Goal: Check status: Check status

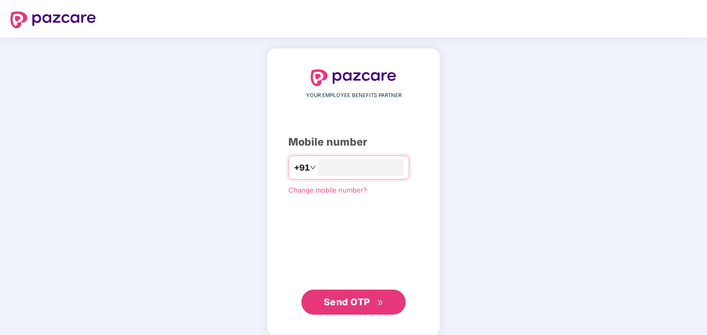
type input "**********"
click at [337, 302] on span "Send OTP" at bounding box center [347, 301] width 46 height 11
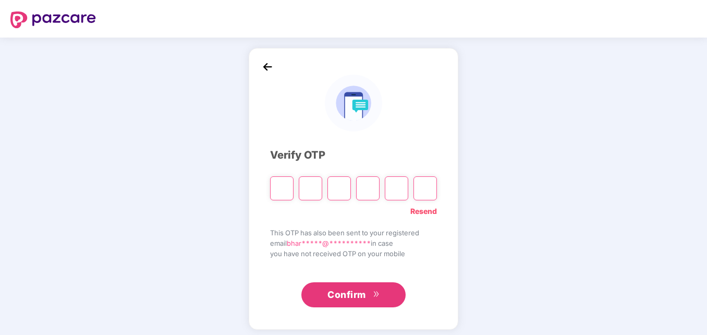
type input "*"
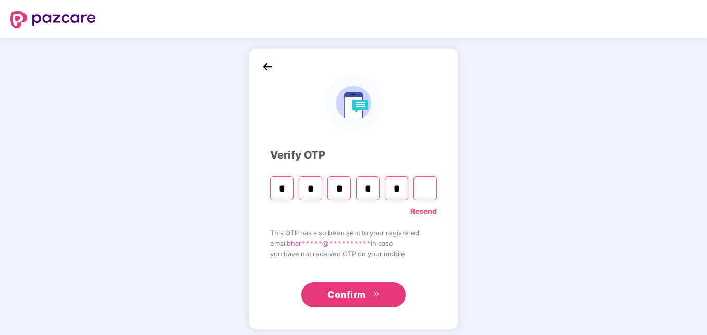
type input "*"
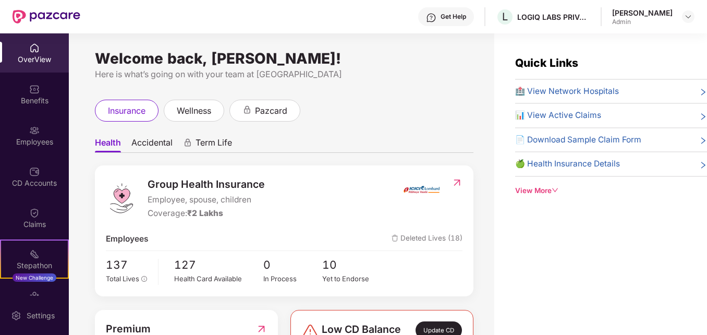
click at [556, 116] on span "📊 View Active Claims" at bounding box center [558, 115] width 86 height 13
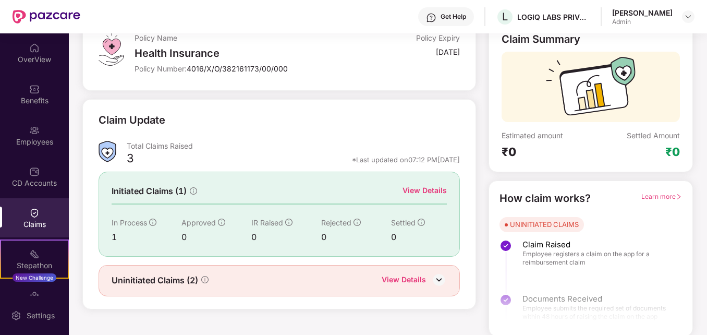
scroll to position [74, 0]
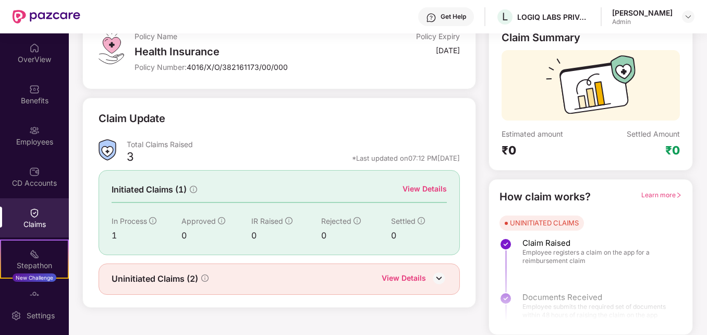
click at [414, 276] on div "View Details" at bounding box center [404, 279] width 44 height 14
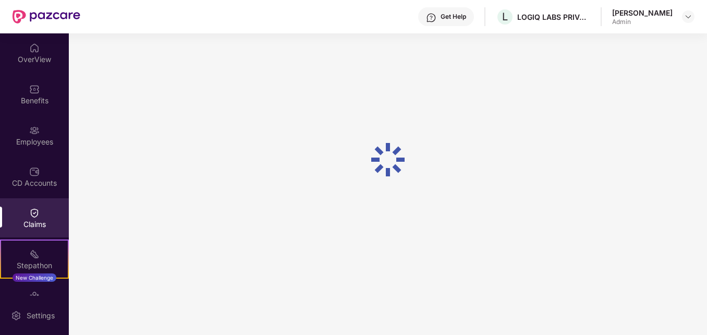
scroll to position [33, 0]
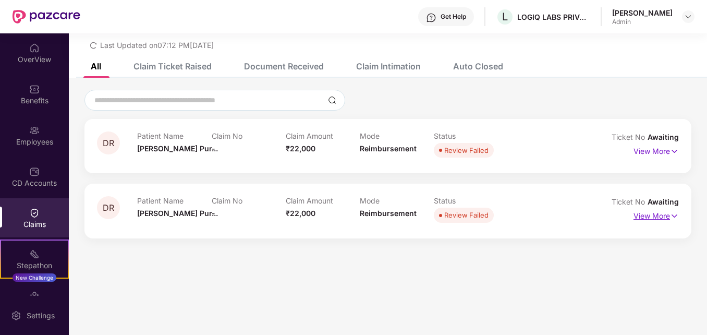
click at [676, 213] on img at bounding box center [674, 215] width 9 height 11
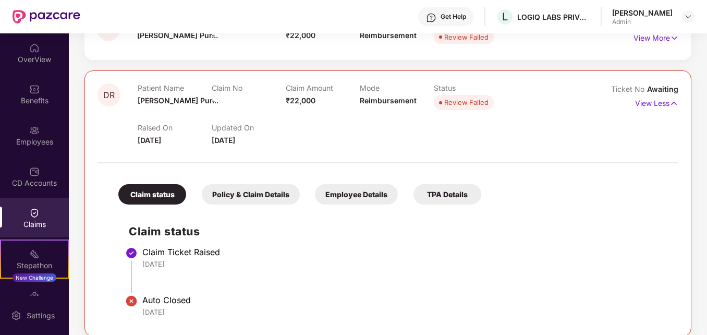
scroll to position [159, 0]
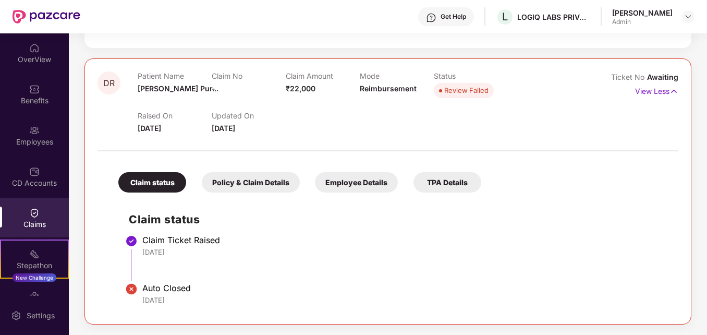
click at [258, 184] on div "Policy & Claim Details" at bounding box center [251, 182] width 98 height 20
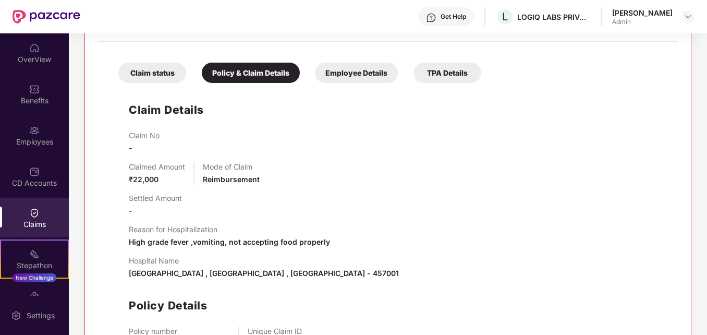
scroll to position [315, 0]
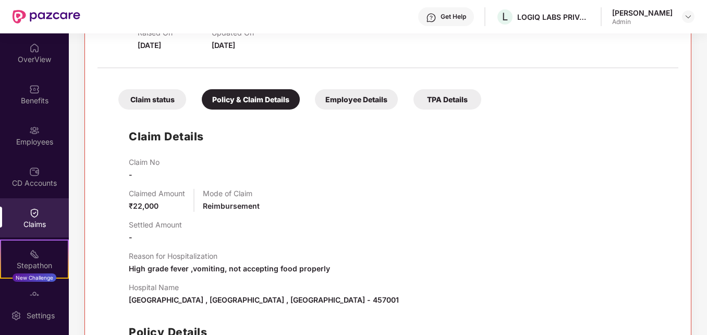
click at [353, 101] on div "Employee Details" at bounding box center [356, 99] width 83 height 20
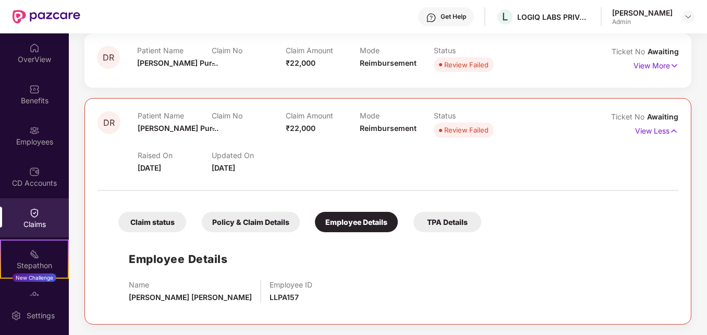
scroll to position [119, 0]
click at [434, 227] on div "TPA Details" at bounding box center [448, 222] width 68 height 20
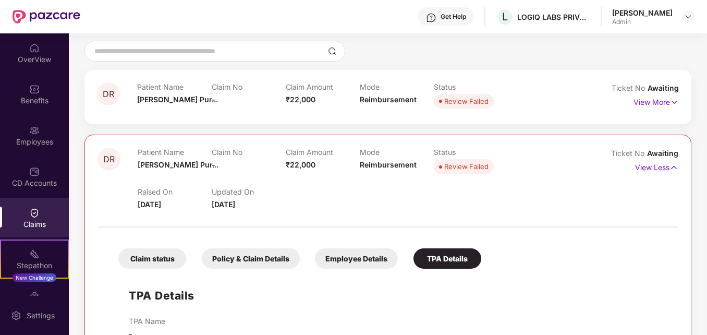
scroll to position [0, 0]
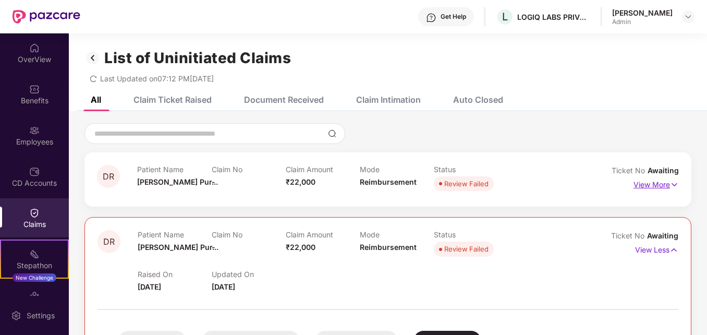
click at [670, 181] on img at bounding box center [674, 184] width 9 height 11
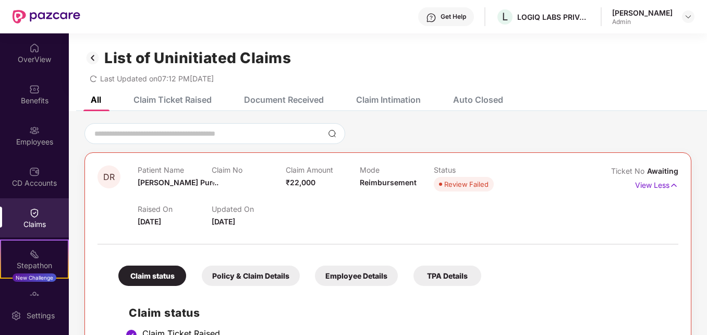
click at [173, 99] on div "Claim Ticket Raised" at bounding box center [173, 99] width 78 height 10
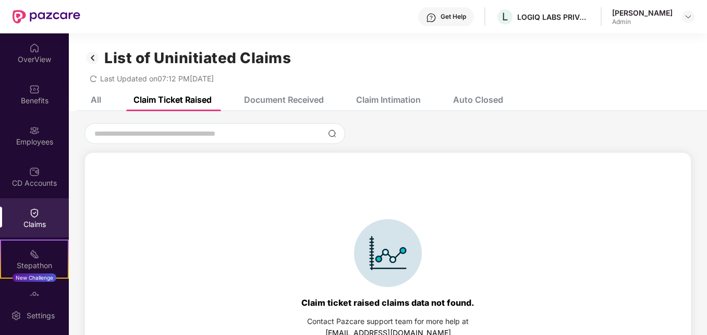
click at [272, 100] on div "Document Received" at bounding box center [284, 99] width 80 height 10
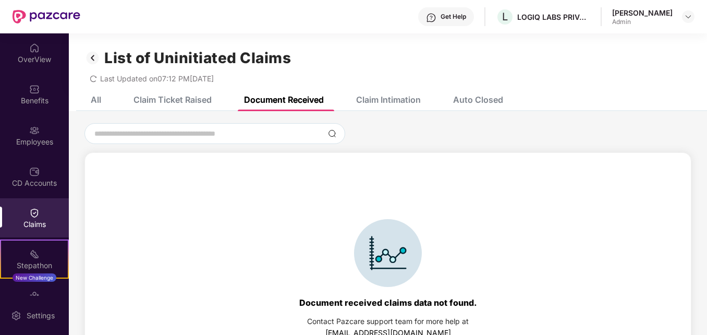
click at [406, 102] on div "Claim Intimation" at bounding box center [388, 99] width 65 height 10
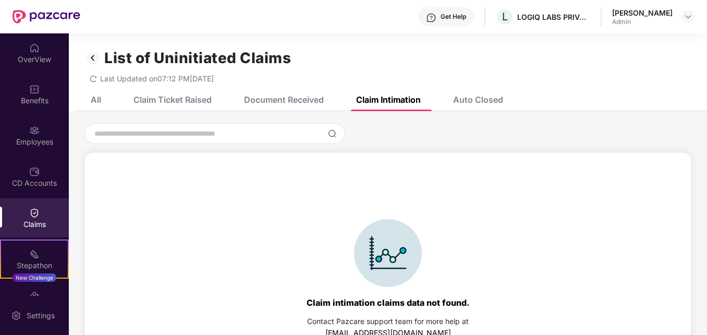
click at [469, 100] on div "Auto Closed" at bounding box center [478, 99] width 50 height 10
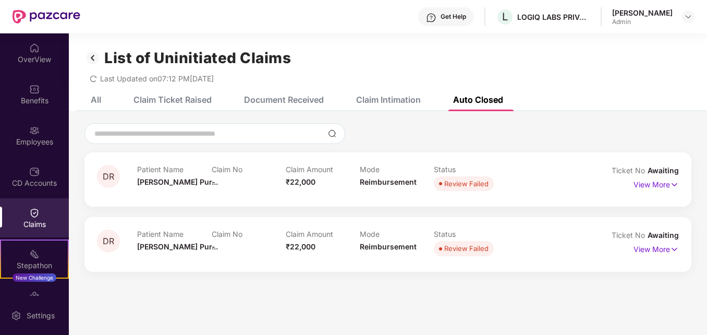
click at [93, 59] on img at bounding box center [92, 58] width 17 height 18
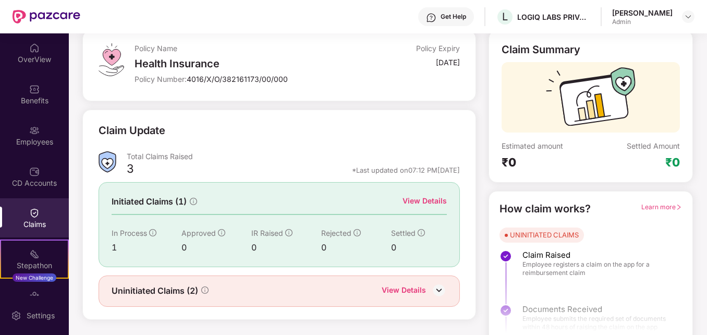
scroll to position [74, 0]
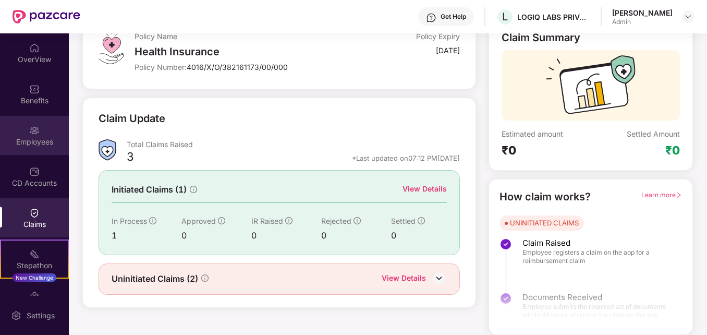
click at [39, 130] on div "Employees" at bounding box center [34, 135] width 69 height 39
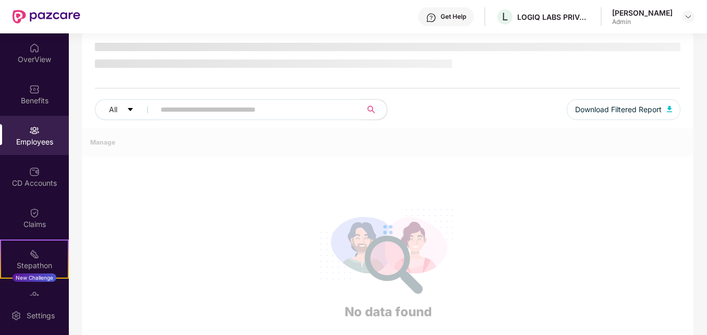
scroll to position [74, 0]
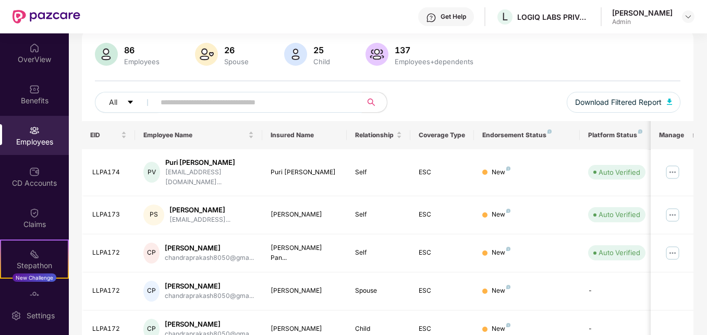
click at [216, 99] on input "text" at bounding box center [254, 102] width 187 height 16
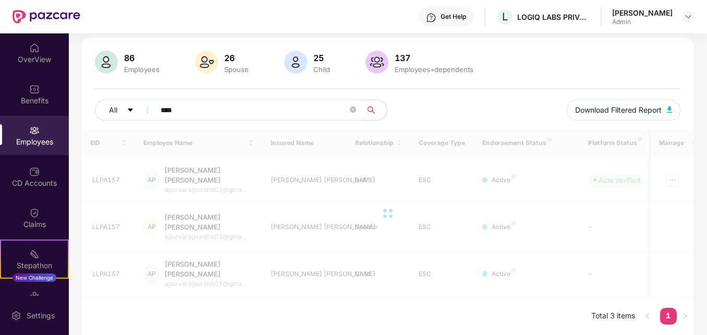
scroll to position [40, 0]
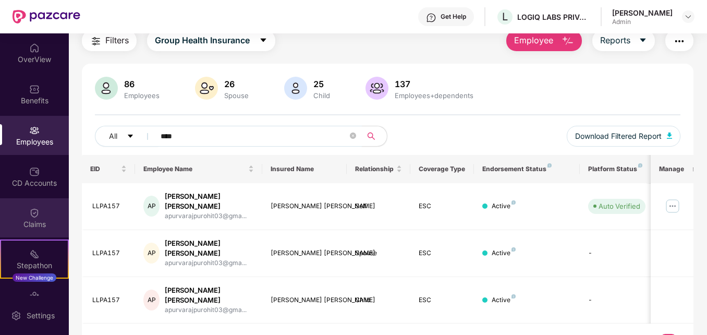
type input "****"
click at [22, 214] on div "Claims" at bounding box center [34, 217] width 69 height 39
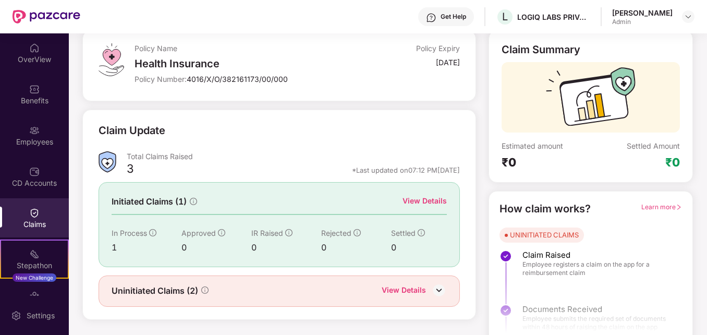
scroll to position [74, 0]
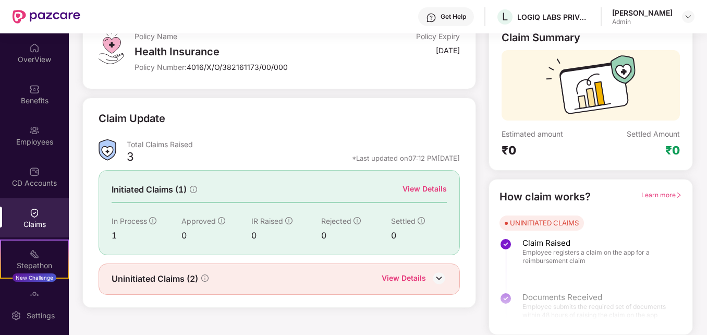
click at [419, 186] on div "View Details" at bounding box center [425, 188] width 44 height 11
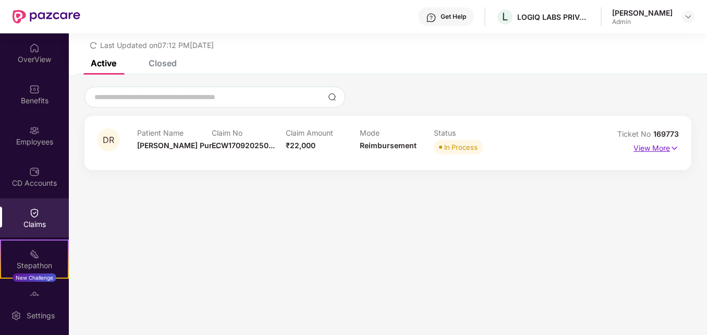
click at [662, 148] on p "View More" at bounding box center [656, 147] width 45 height 14
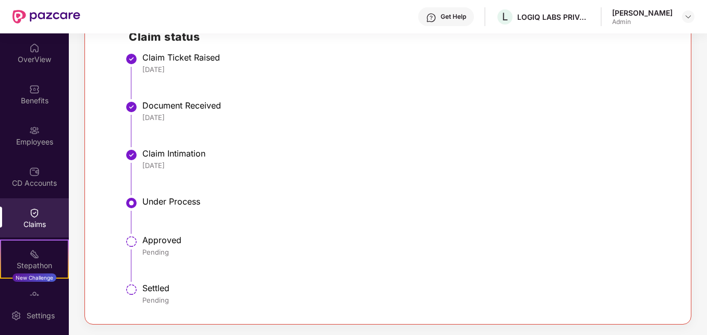
scroll to position [116, 0]
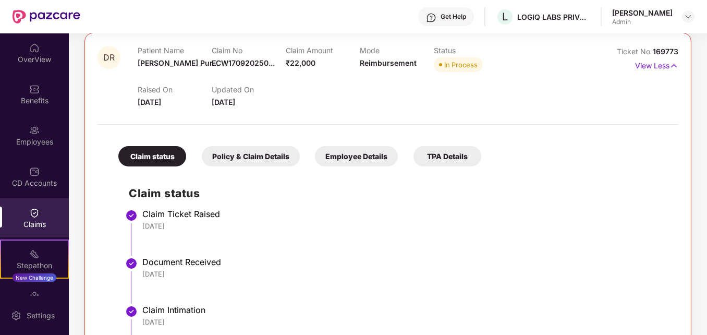
click at [256, 160] on div "Policy & Claim Details" at bounding box center [251, 156] width 98 height 20
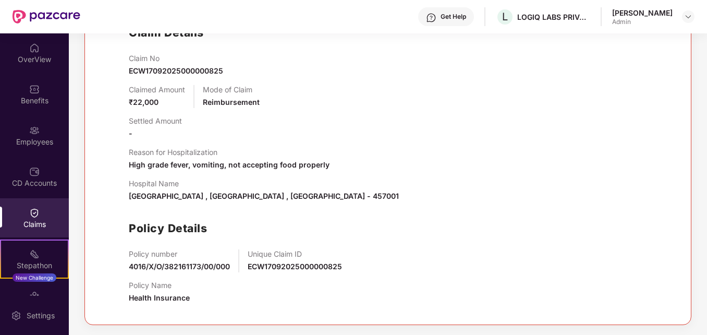
scroll to position [277, 0]
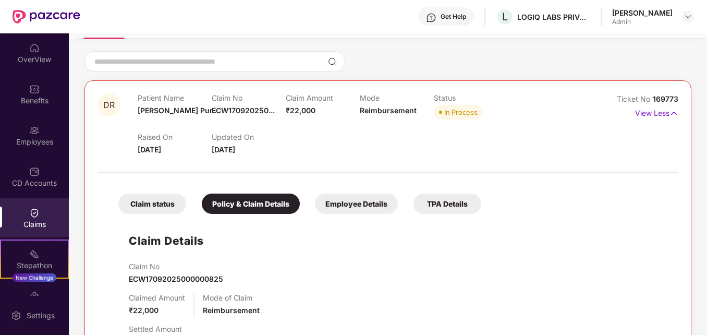
click at [343, 205] on div "Employee Details" at bounding box center [356, 203] width 83 height 20
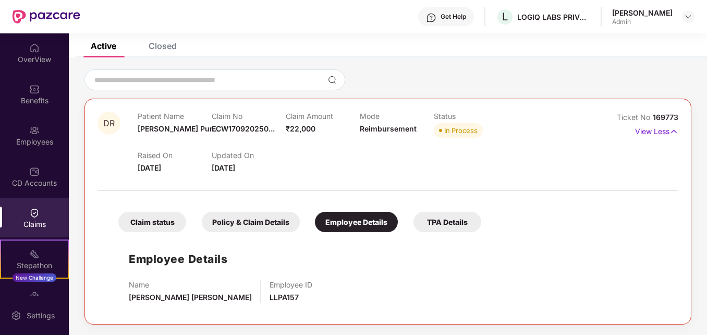
click at [430, 226] on div "TPA Details" at bounding box center [448, 222] width 68 height 20
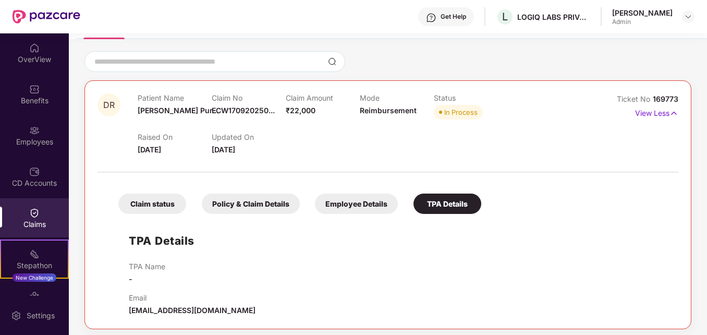
scroll to position [74, 0]
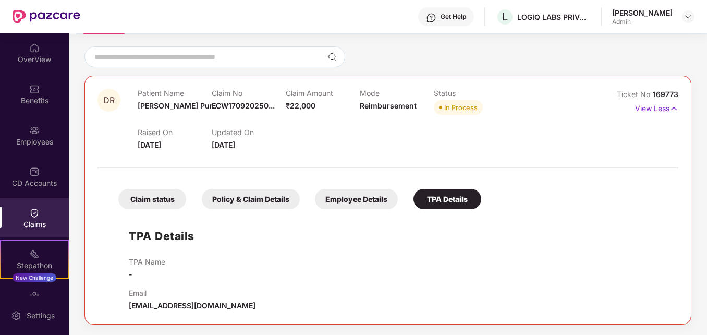
click at [353, 205] on div "Employee Details" at bounding box center [356, 199] width 83 height 20
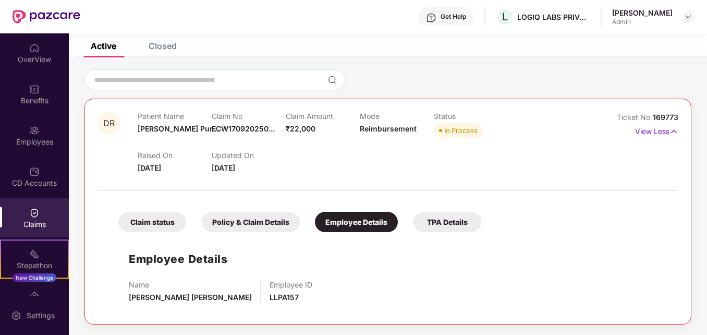
click at [239, 217] on div "Policy & Claim Details" at bounding box center [251, 222] width 98 height 20
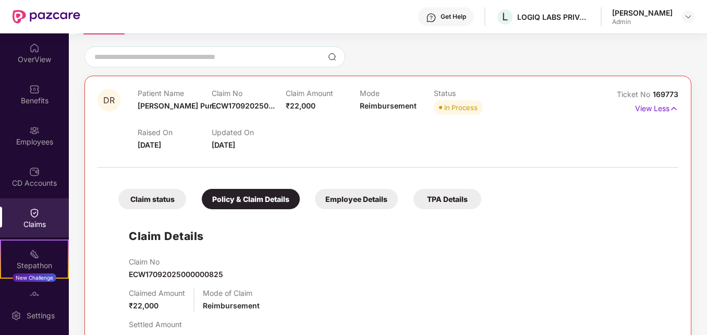
click at [149, 203] on div "Claim status" at bounding box center [152, 199] width 68 height 20
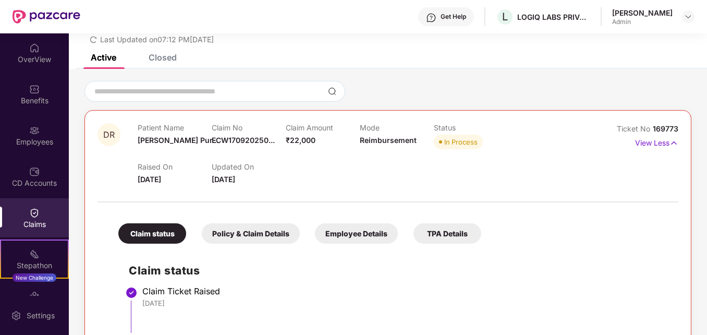
scroll to position [0, 0]
